Goal: Task Accomplishment & Management: Manage account settings

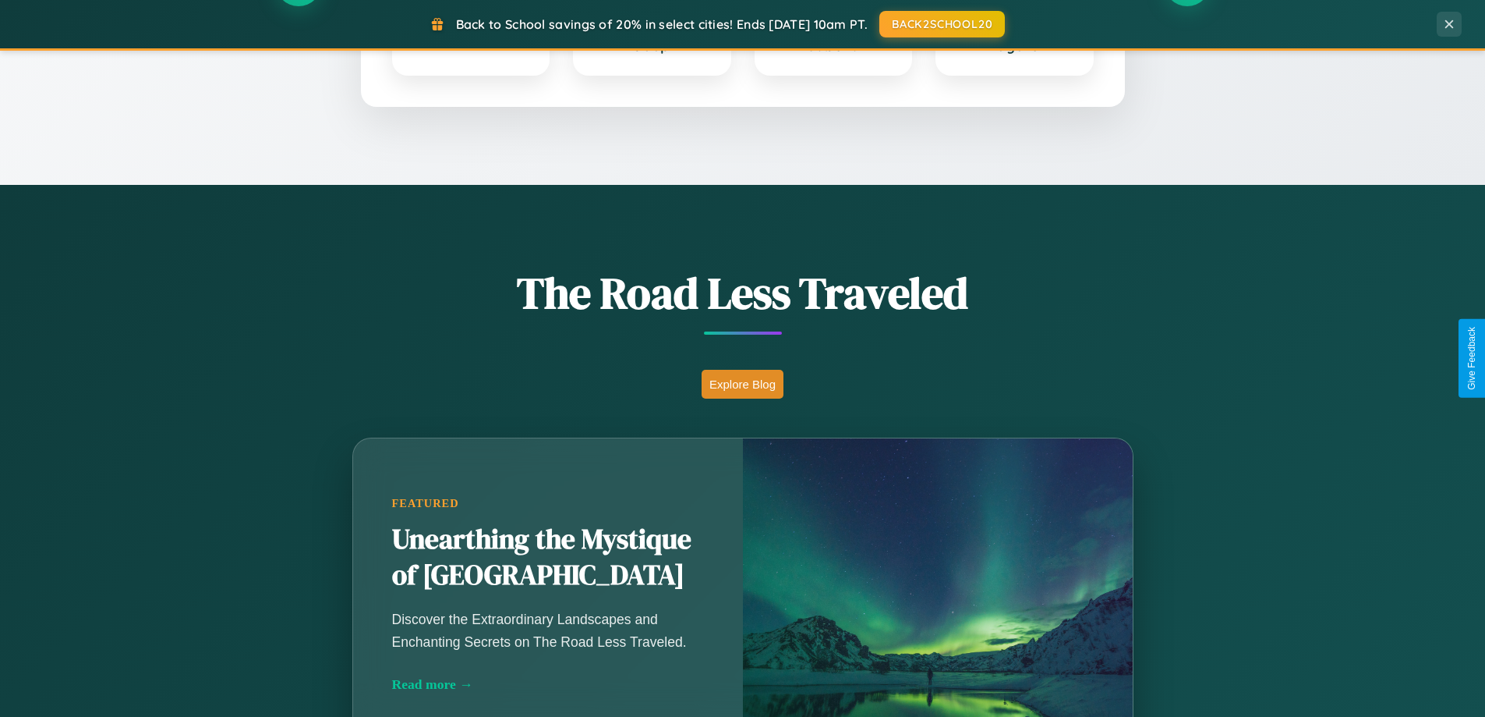
scroll to position [1073, 0]
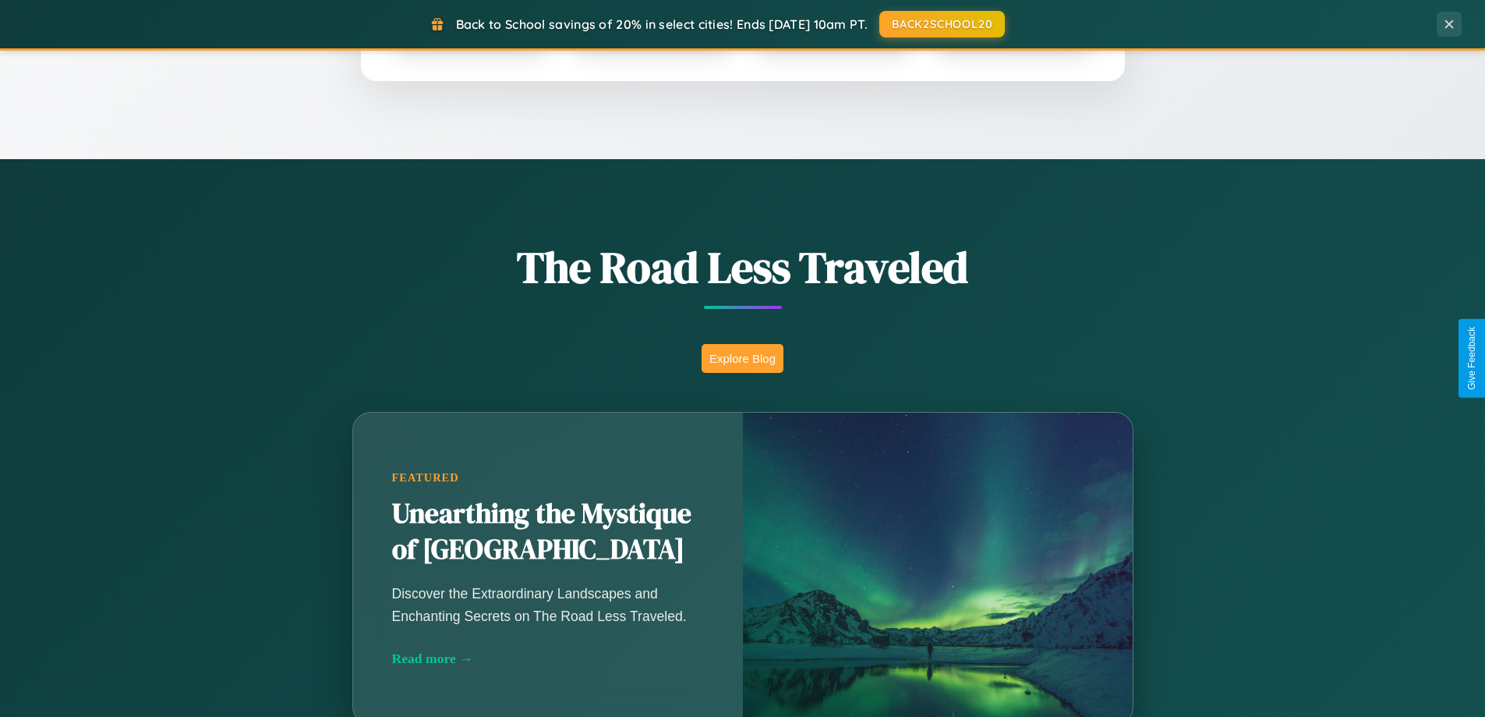
click at [742, 358] on button "Explore Blog" at bounding box center [743, 358] width 82 height 29
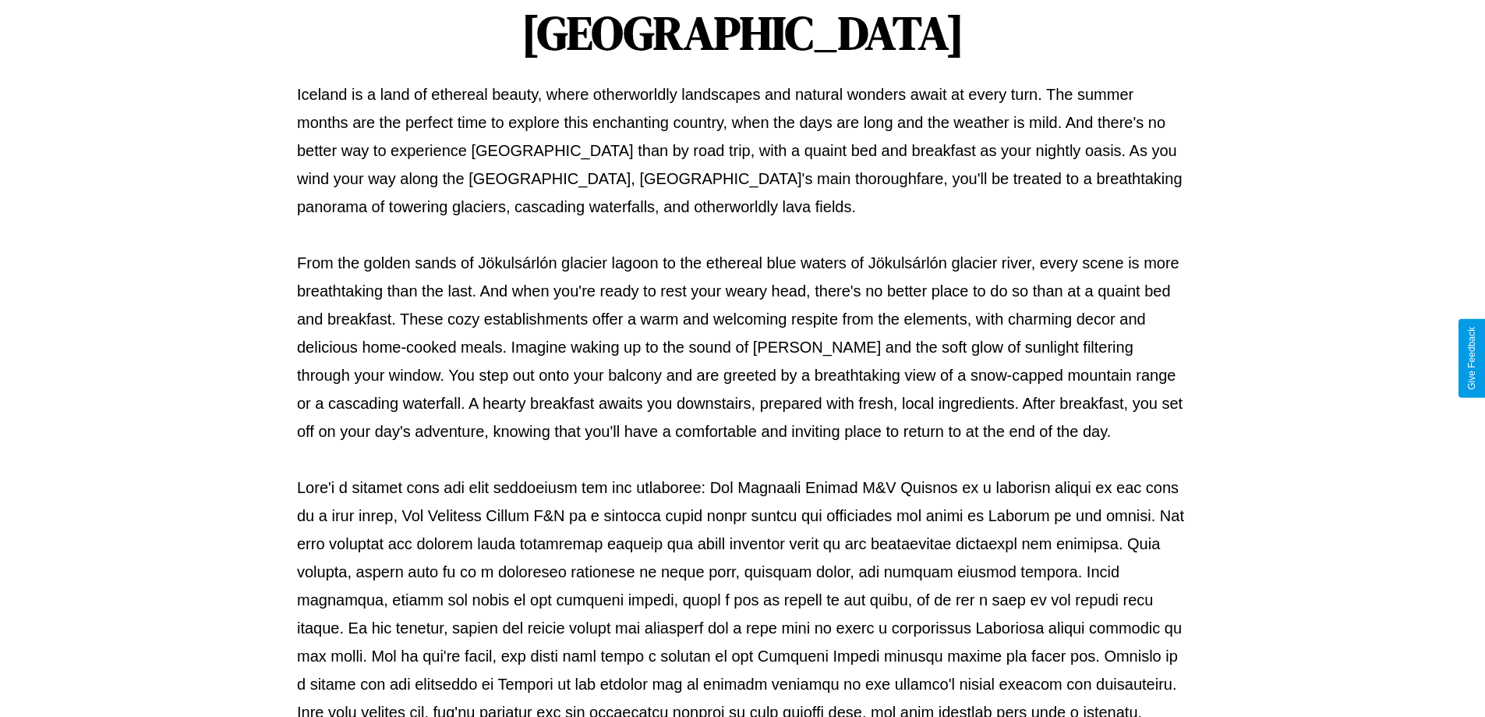
scroll to position [505, 0]
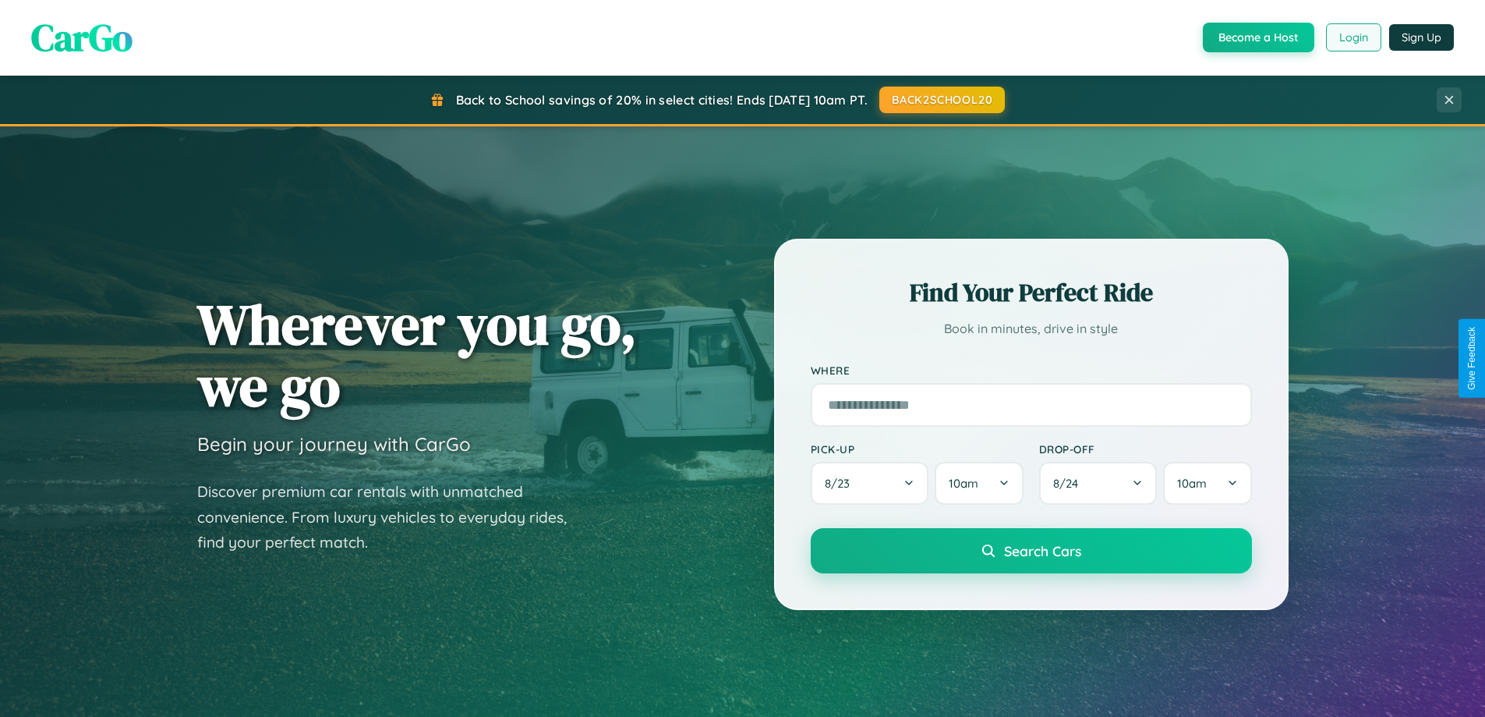
click at [1353, 37] on button "Login" at bounding box center [1353, 37] width 55 height 28
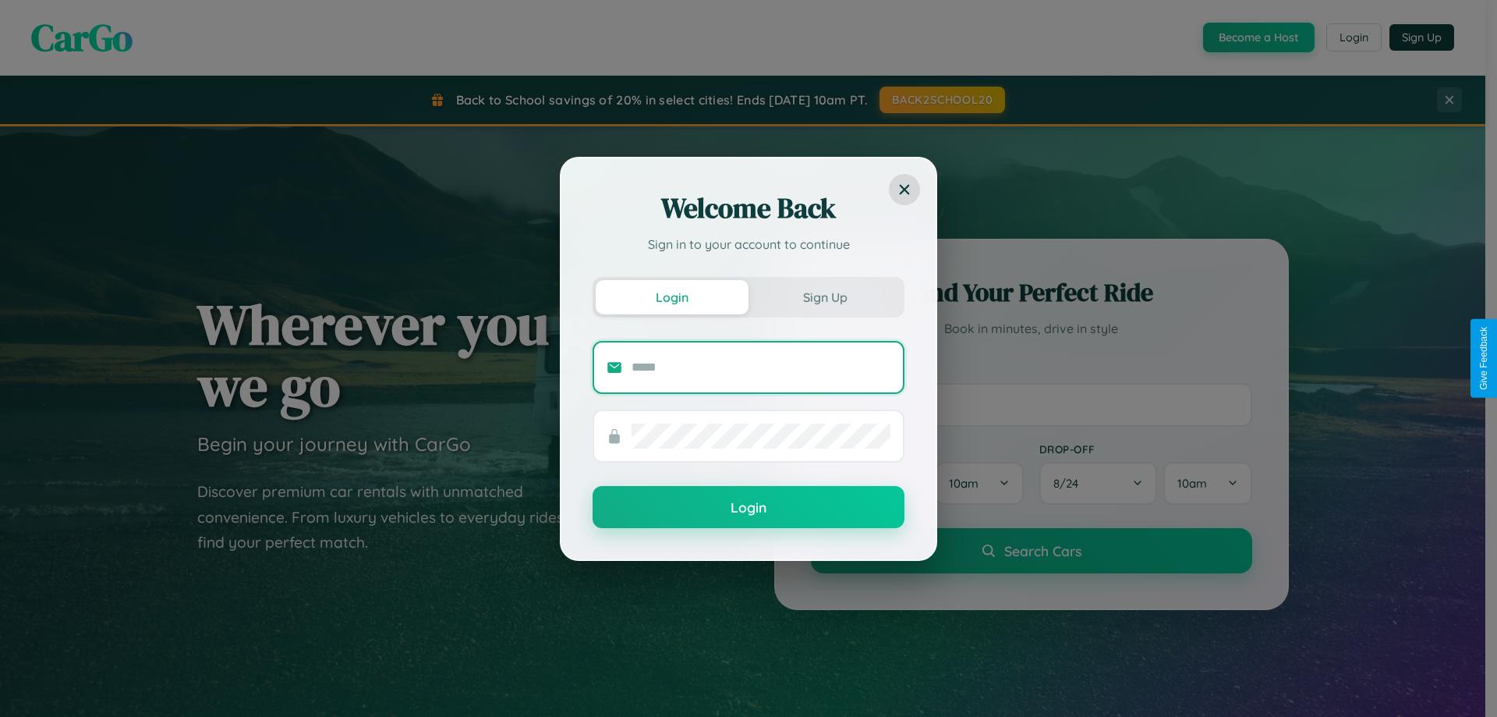
click at [761, 366] on input "text" at bounding box center [761, 367] width 259 height 25
type input "**********"
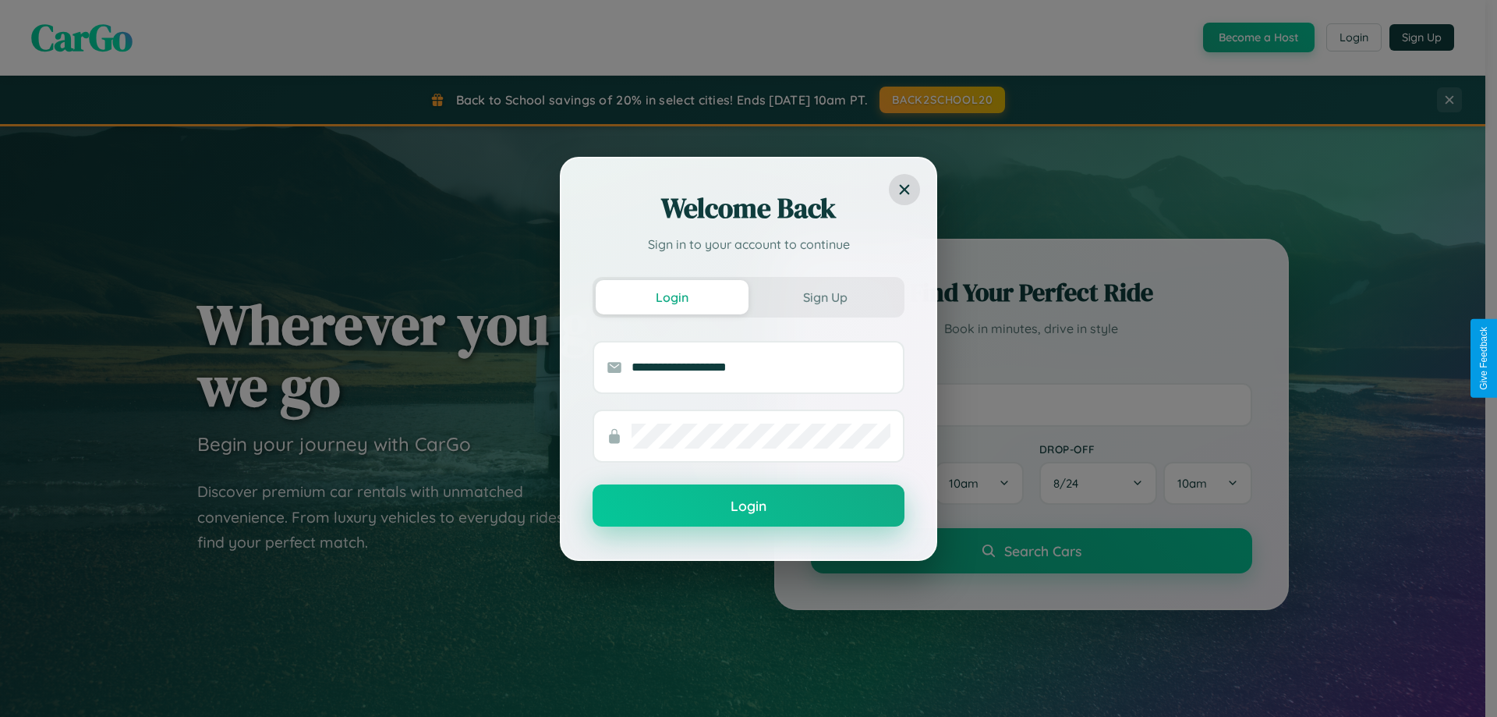
click at [749, 506] on button "Login" at bounding box center [749, 505] width 312 height 42
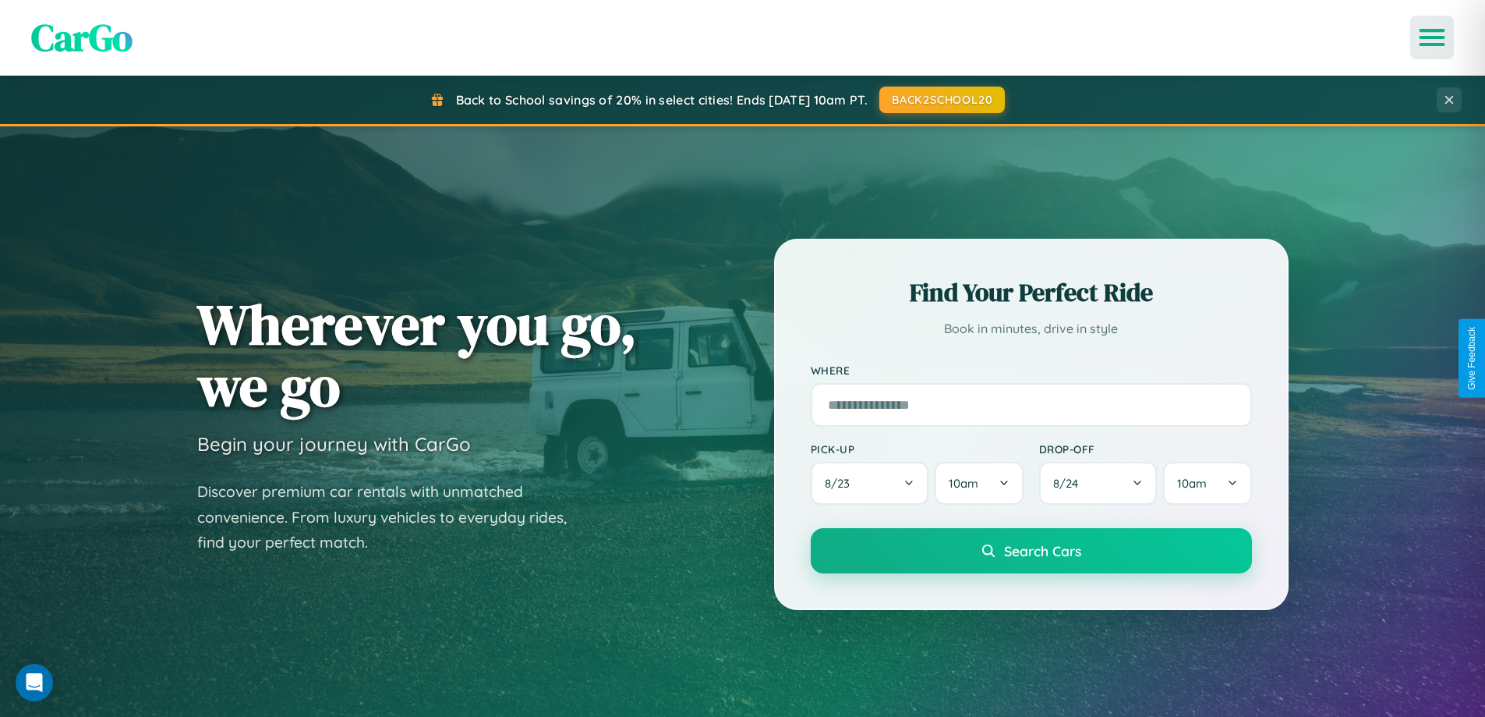
click at [1432, 37] on icon "Open menu" at bounding box center [1433, 37] width 23 height 14
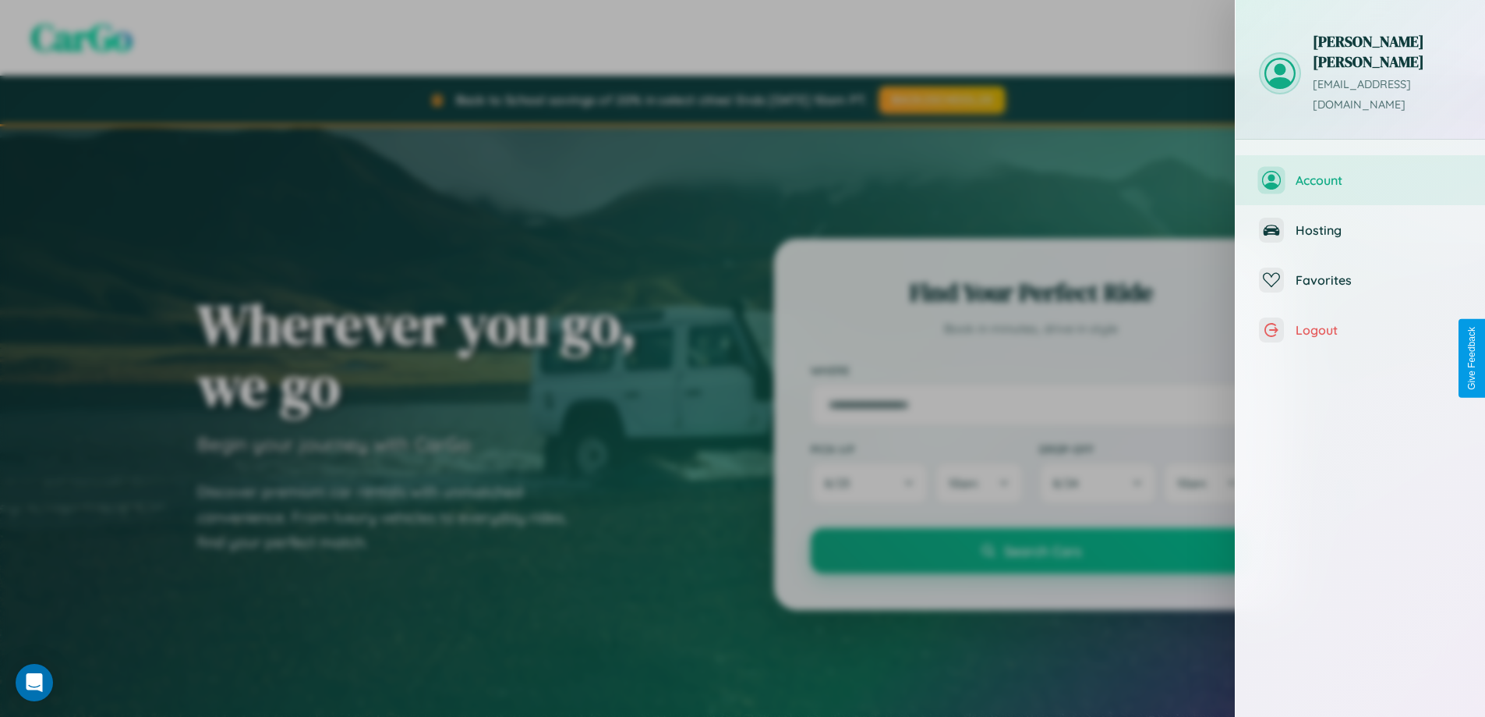
click at [1361, 172] on span "Account" at bounding box center [1379, 180] width 166 height 16
